Goal: Transaction & Acquisition: Purchase product/service

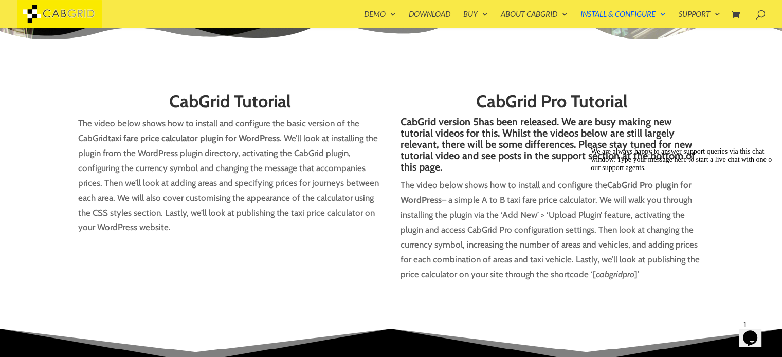
scroll to position [103, 0]
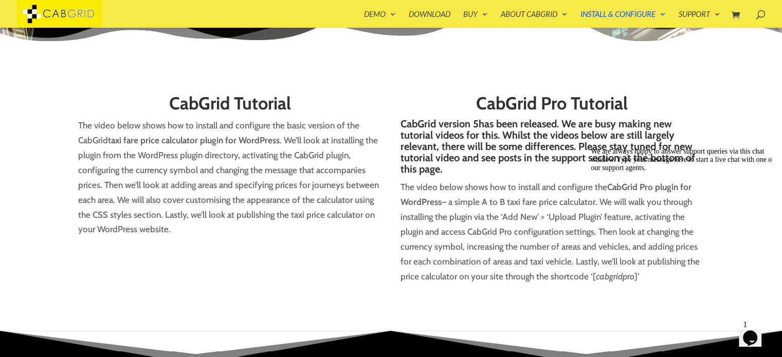
drag, startPoint x: 627, startPoint y: 4, endPoint x: 631, endPoint y: 8, distance: 6.2
click at [631, 8] on div at bounding box center [406, 14] width 782 height 28
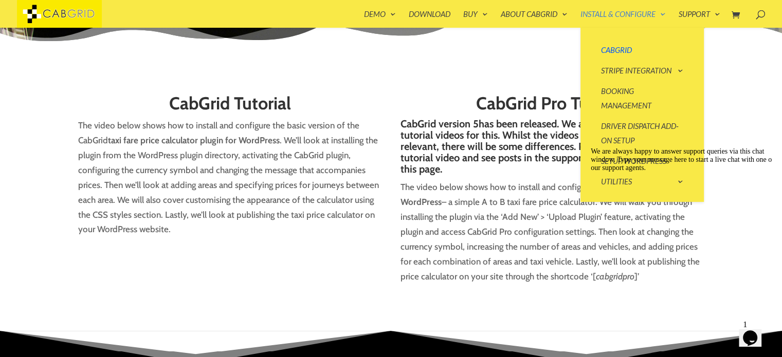
click at [660, 10] on link "Install & Configure" at bounding box center [622, 18] width 85 height 17
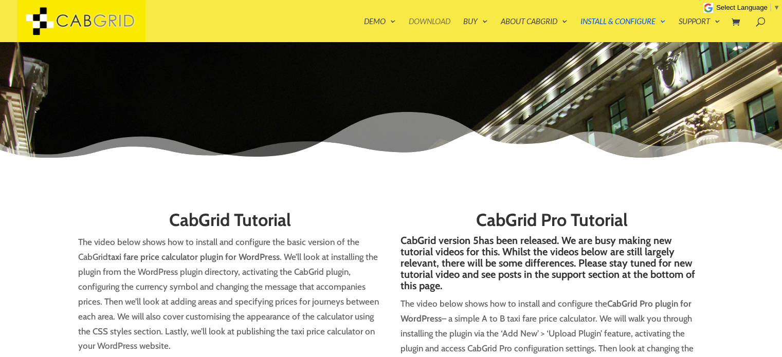
click at [424, 22] on link "Download" at bounding box center [430, 29] width 42 height 25
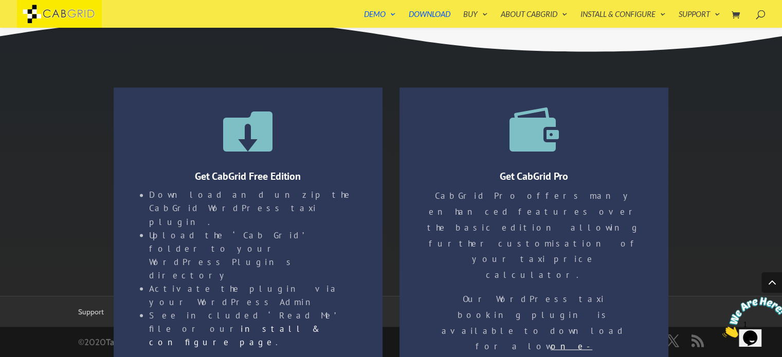
click at [527, 340] on u "one-time" at bounding box center [525, 353] width 136 height 27
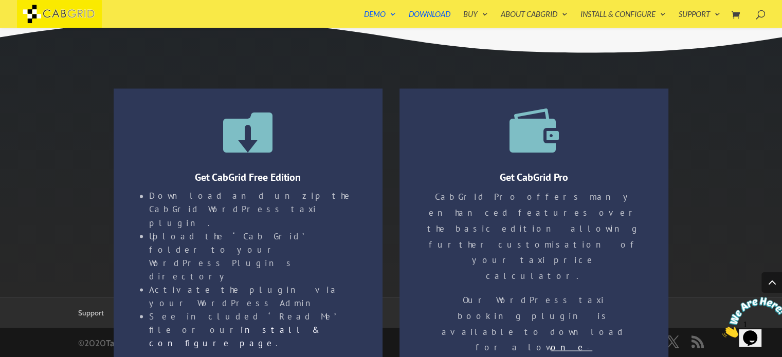
scroll to position [1744, 0]
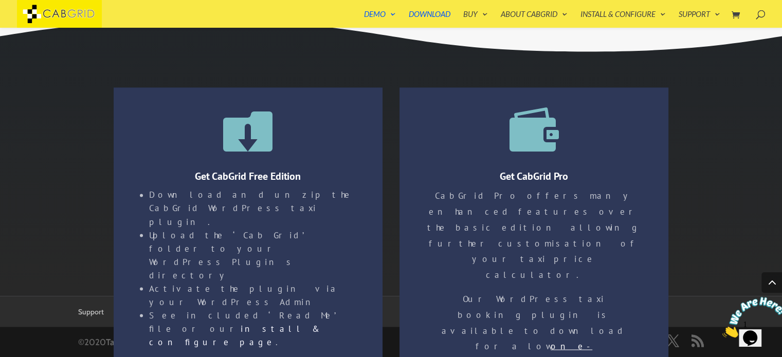
click at [230, 310] on div " Get CabGrid Free Edition Download and unzip the CabGrid WordPress taxi plugin…" at bounding box center [248, 232] width 269 height 255
click at [553, 291] on p "Our WordPress taxi booking plugin is available to download for a low one-time p…" at bounding box center [533, 342] width 215 height 103
click at [775, 281] on span at bounding box center [771, 282] width 21 height 21
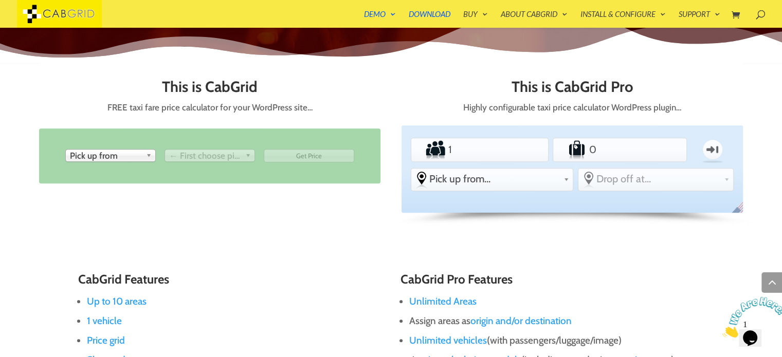
scroll to position [442, 0]
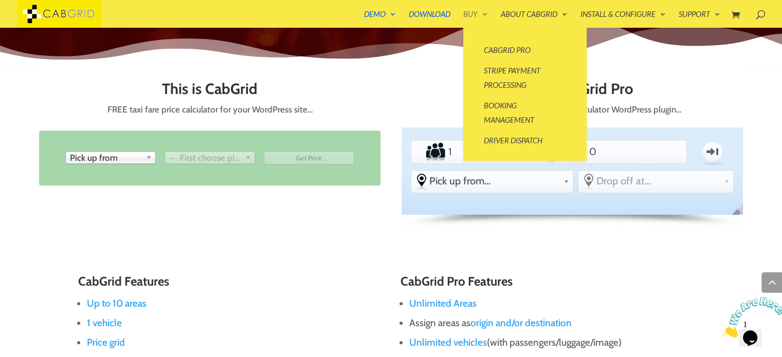
click at [466, 22] on link "Buy" at bounding box center [475, 18] width 25 height 17
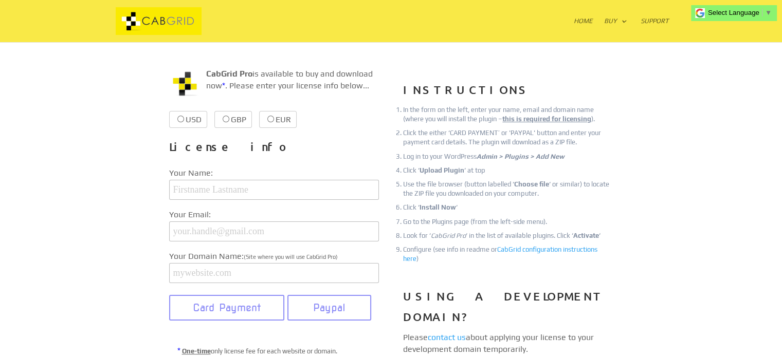
scroll to position [119, 0]
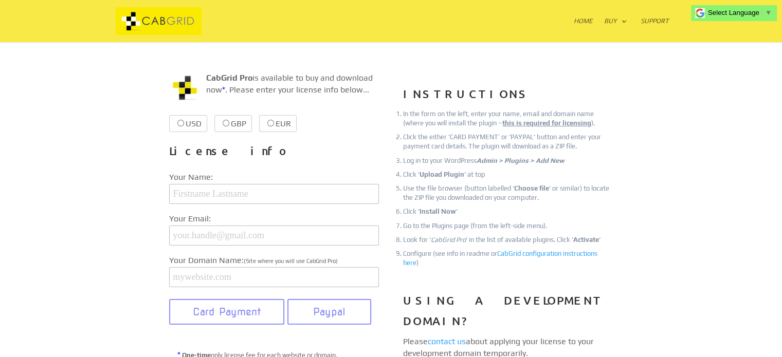
click at [234, 126] on label "GBP £37.99 £37.99" at bounding box center [233, 123] width 38 height 17
click at [229, 126] on input "GBP £37.99 £37.99" at bounding box center [226, 123] width 7 height 7
radio input "true"
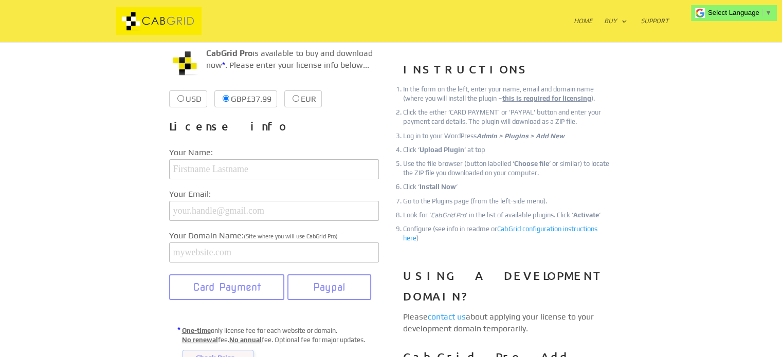
scroll to position [143, 0]
click at [235, 179] on input "text" at bounding box center [274, 170] width 210 height 20
type input "Emily Cotton"
type input "egexchange.ivy@gmail.com"
drag, startPoint x: 284, startPoint y: 217, endPoint x: 83, endPoint y: 228, distance: 200.8
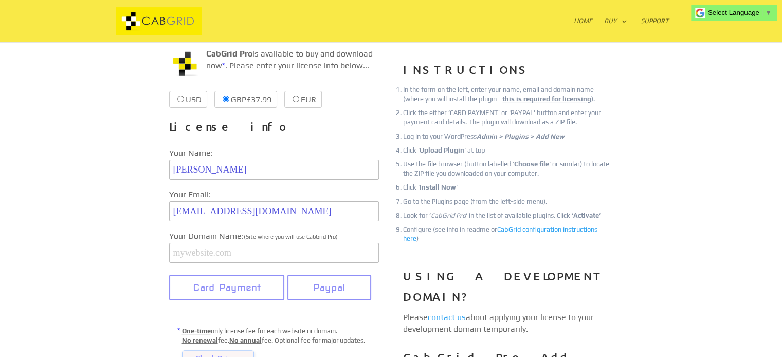
click at [83, 228] on div "CabGrid Pro is available to buy and download now * . Please enter your license …" at bounding box center [391, 296] width 782 height 606
type input "info@connexionstravel.co.uk"
click at [232, 257] on input "text" at bounding box center [274, 253] width 210 height 20
type input "i"
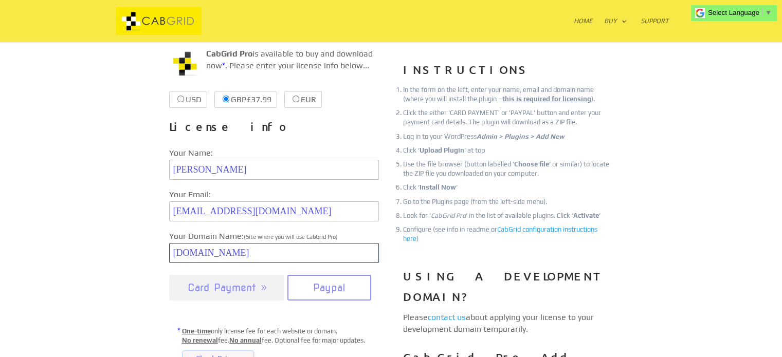
type input "connexionstravel.co.uk"
click at [249, 296] on button "Card Payment" at bounding box center [227, 288] width 116 height 26
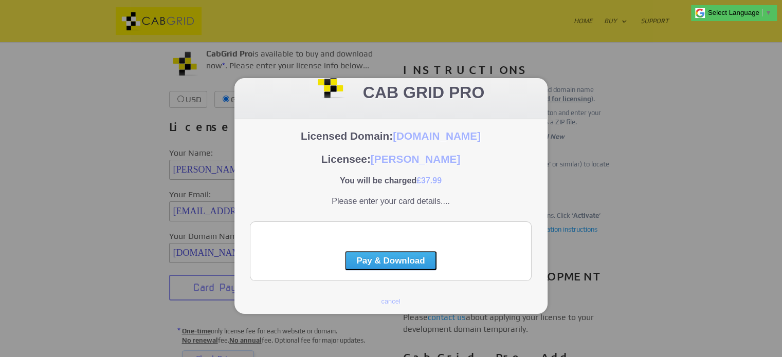
scroll to position [0, 0]
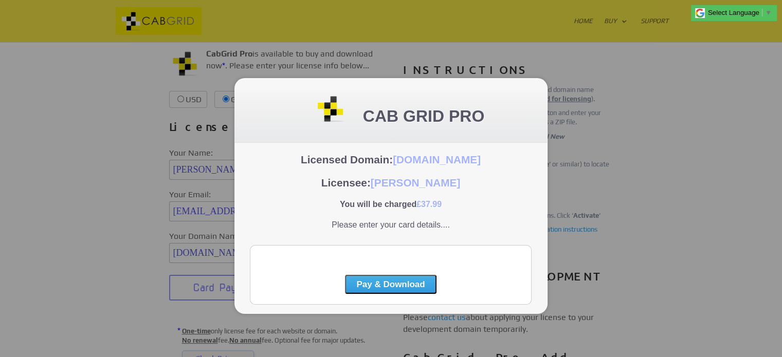
click at [601, 161] on div at bounding box center [391, 178] width 782 height 357
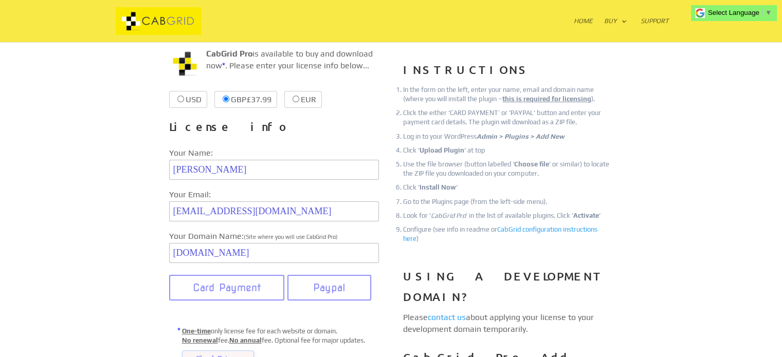
scroll to position [145, 0]
